Goal: Find specific page/section: Find specific page/section

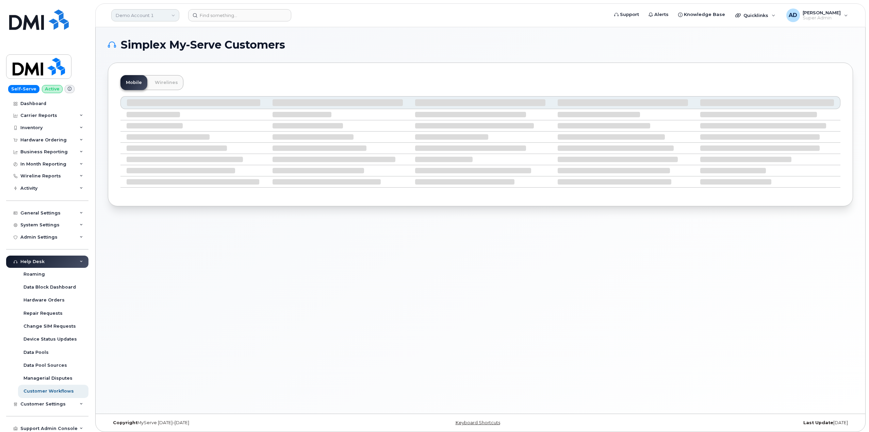
click at [158, 17] on link "Demo Account 1" at bounding box center [145, 15] width 68 height 12
type input "d"
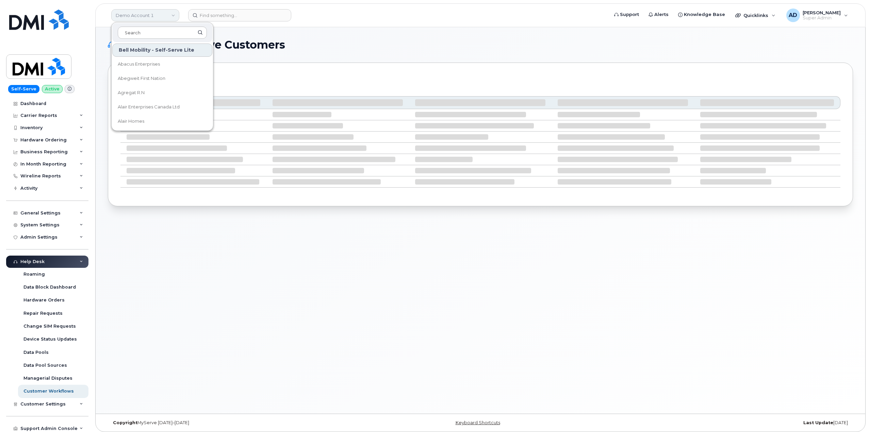
type input "d"
type input "desj"
click at [166, 143] on td at bounding box center [193, 137] width 146 height 11
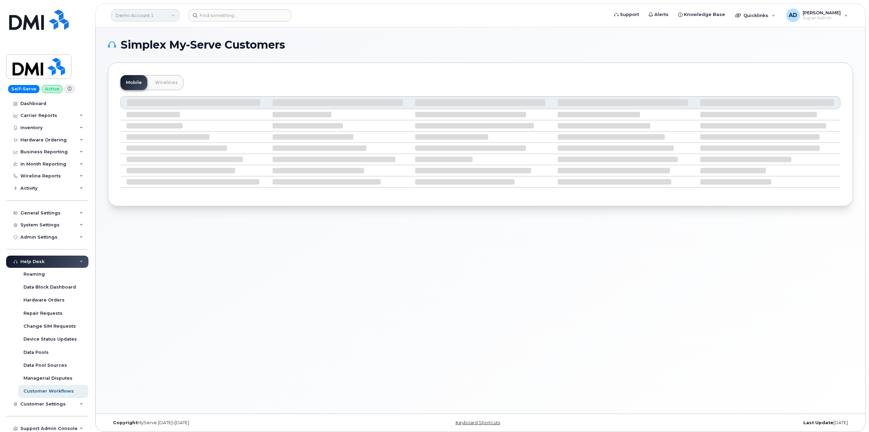
click at [147, 15] on link "Demo Account 1" at bounding box center [145, 15] width 68 height 12
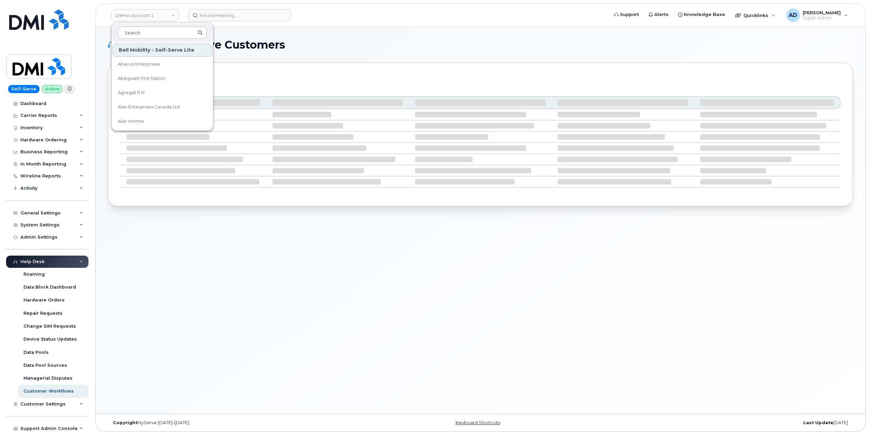
drag, startPoint x: 161, startPoint y: 39, endPoint x: 164, endPoint y: 35, distance: 4.6
click at [161, 39] on div at bounding box center [162, 32] width 100 height 19
click at [165, 34] on input at bounding box center [162, 33] width 89 height 12
type input "desja"
click at [174, 76] on span "Groupe Technologies [PERSON_NAME]" at bounding box center [157, 78] width 78 height 13
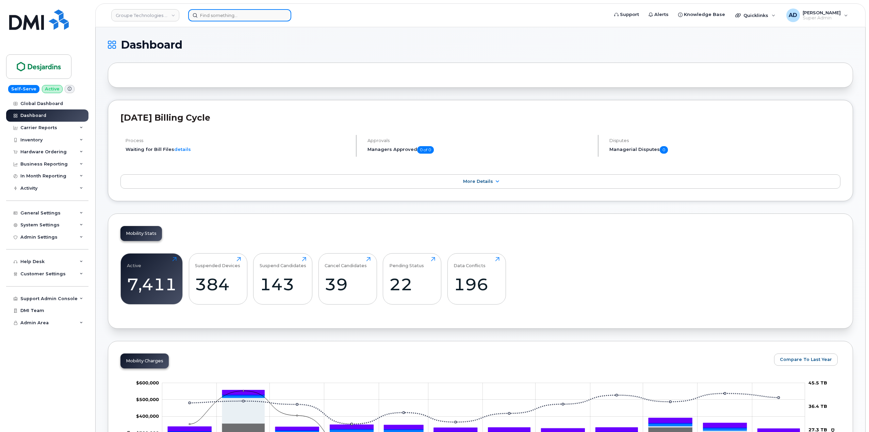
click at [223, 16] on input at bounding box center [239, 15] width 103 height 12
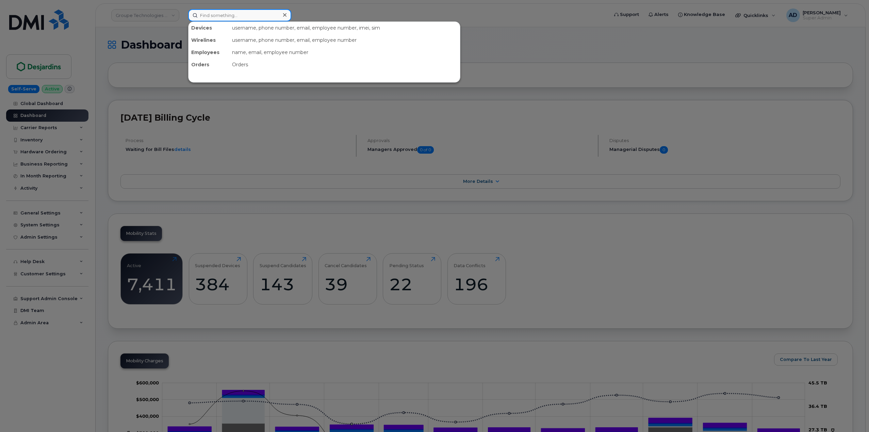
paste input "5142916424"
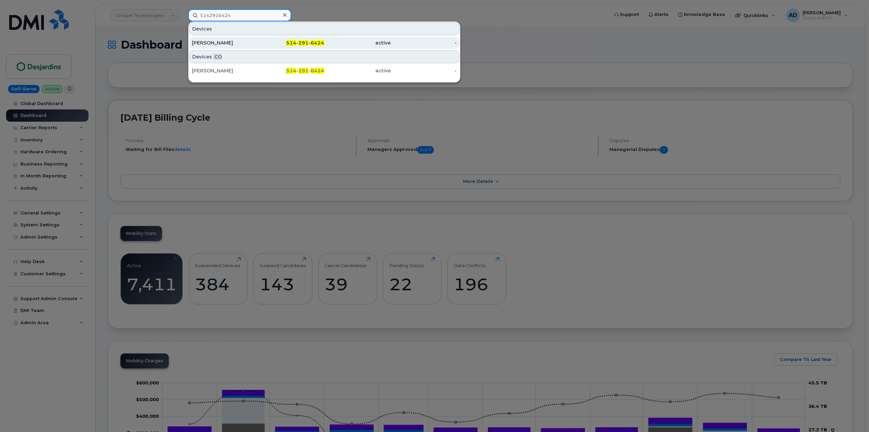
type input "5142916424"
drag, startPoint x: 267, startPoint y: 43, endPoint x: 388, endPoint y: 48, distance: 121.5
click at [267, 43] on div "514 - 291 - 6424" at bounding box center [291, 42] width 66 height 7
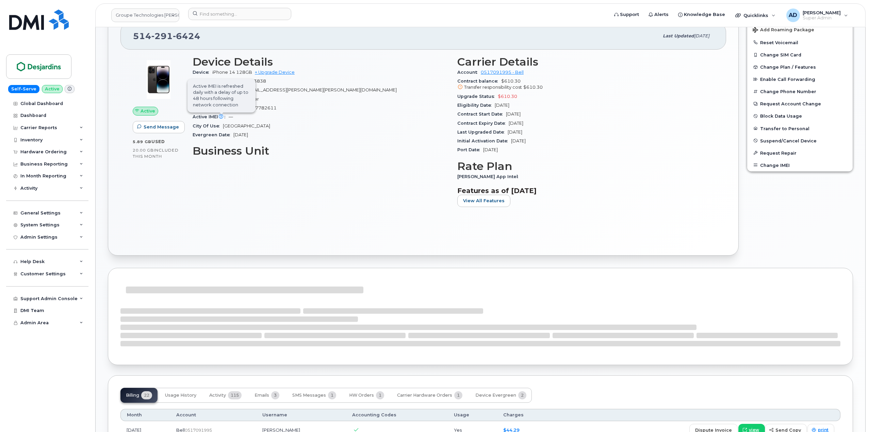
scroll to position [136, 0]
